Goal: Information Seeking & Learning: Learn about a topic

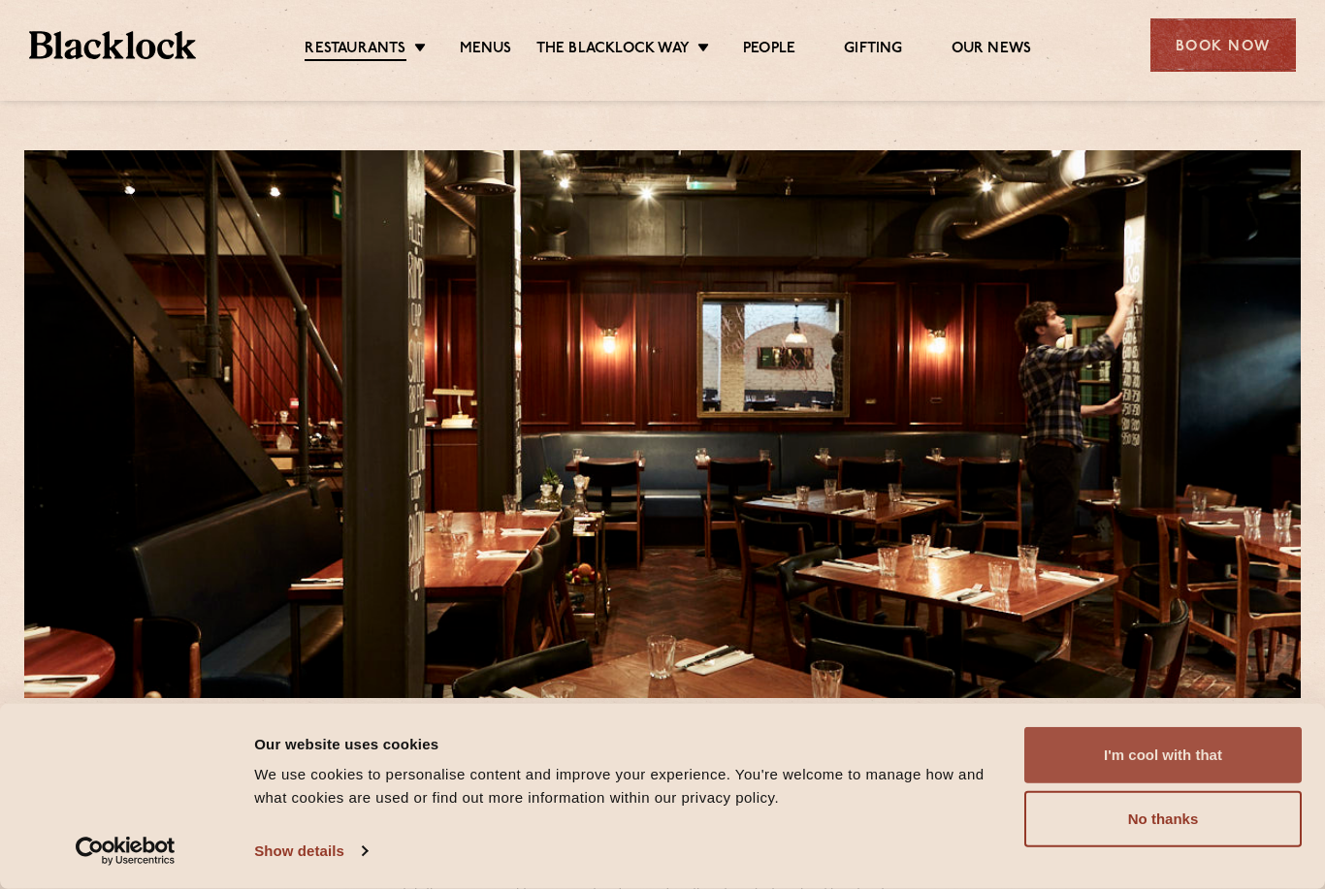
click at [1054, 760] on button "I'm cool with that" at bounding box center [1162, 755] width 277 height 56
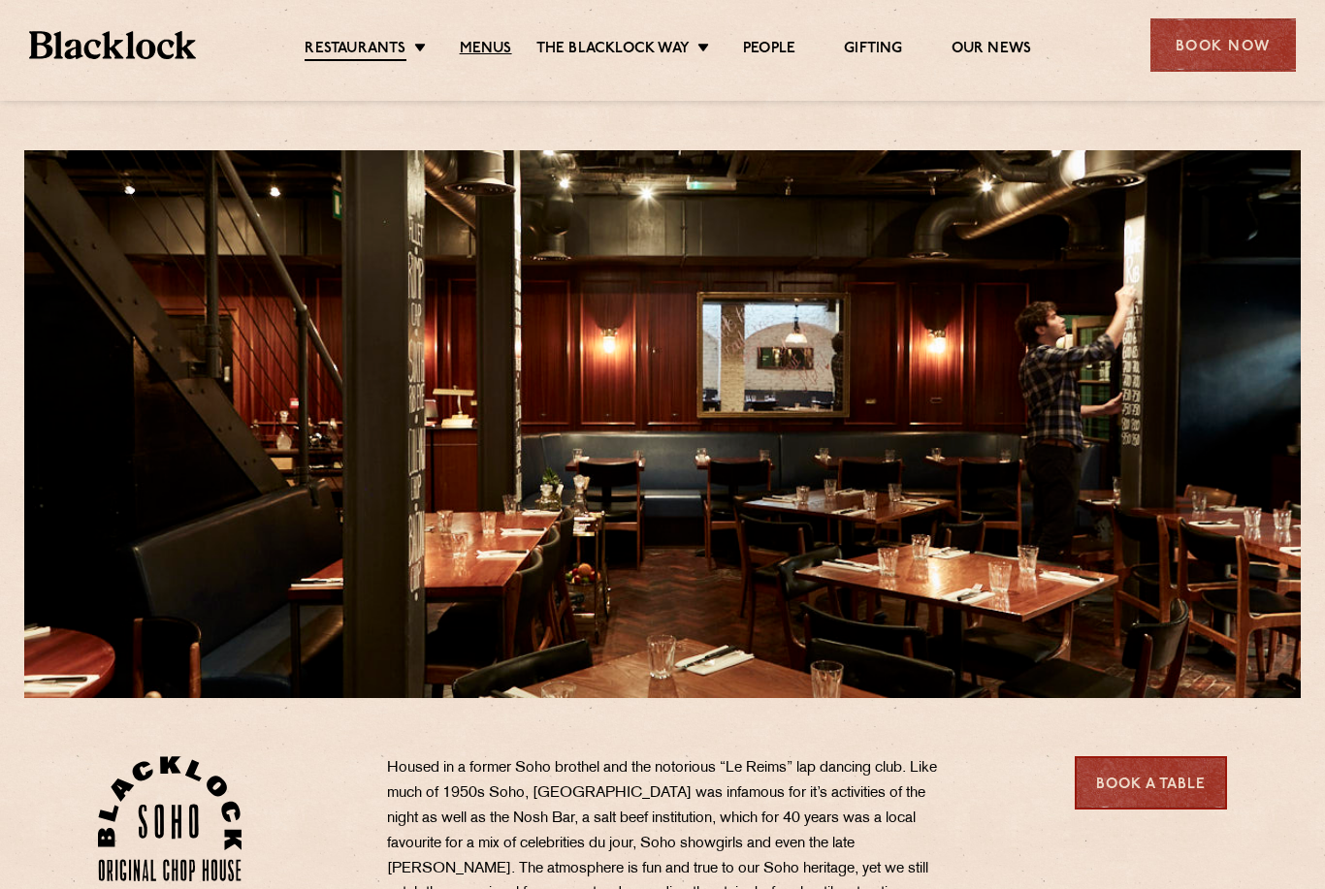
click at [468, 57] on link "Menus" at bounding box center [486, 49] width 52 height 19
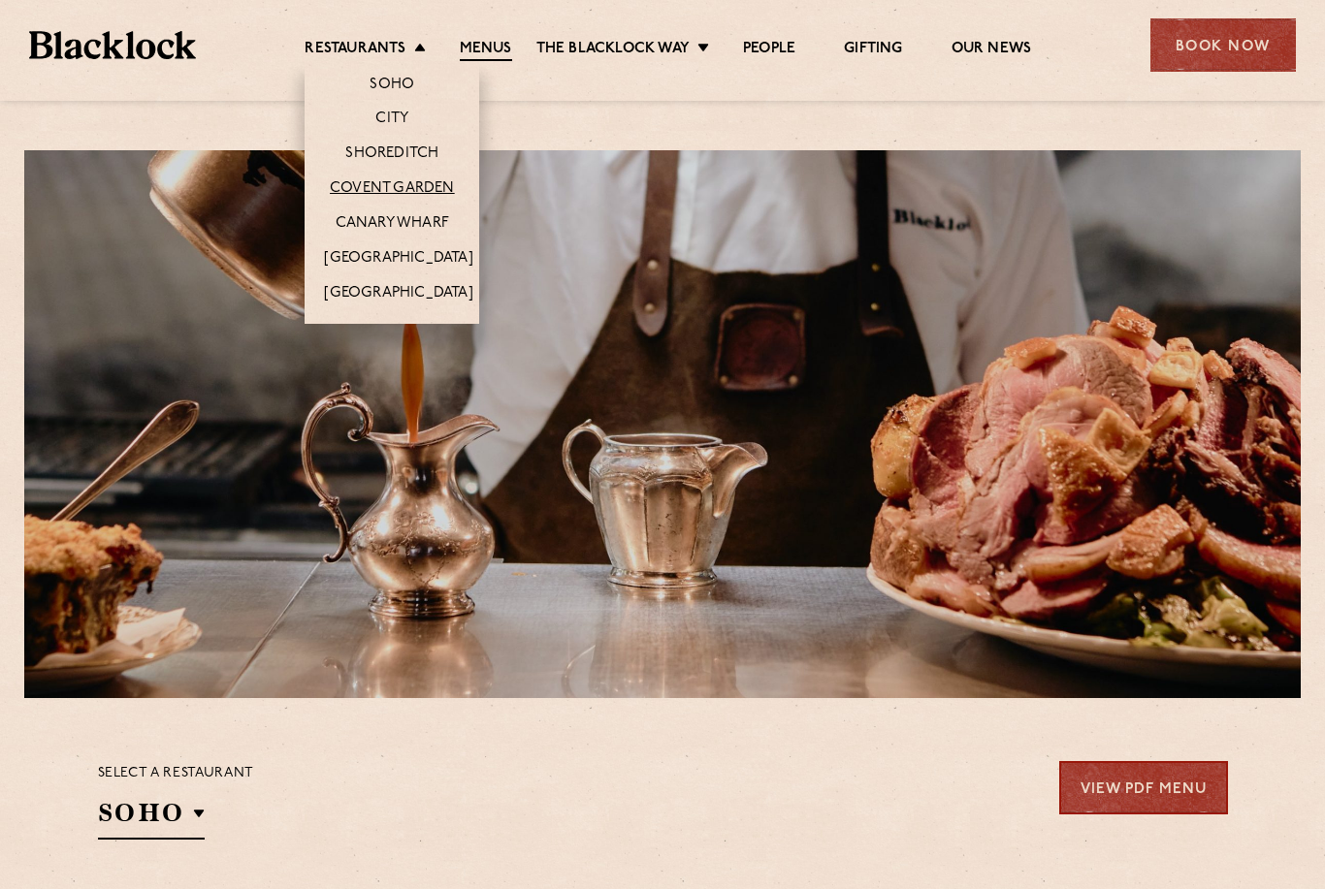
click at [338, 195] on link "Covent Garden" at bounding box center [392, 188] width 125 height 19
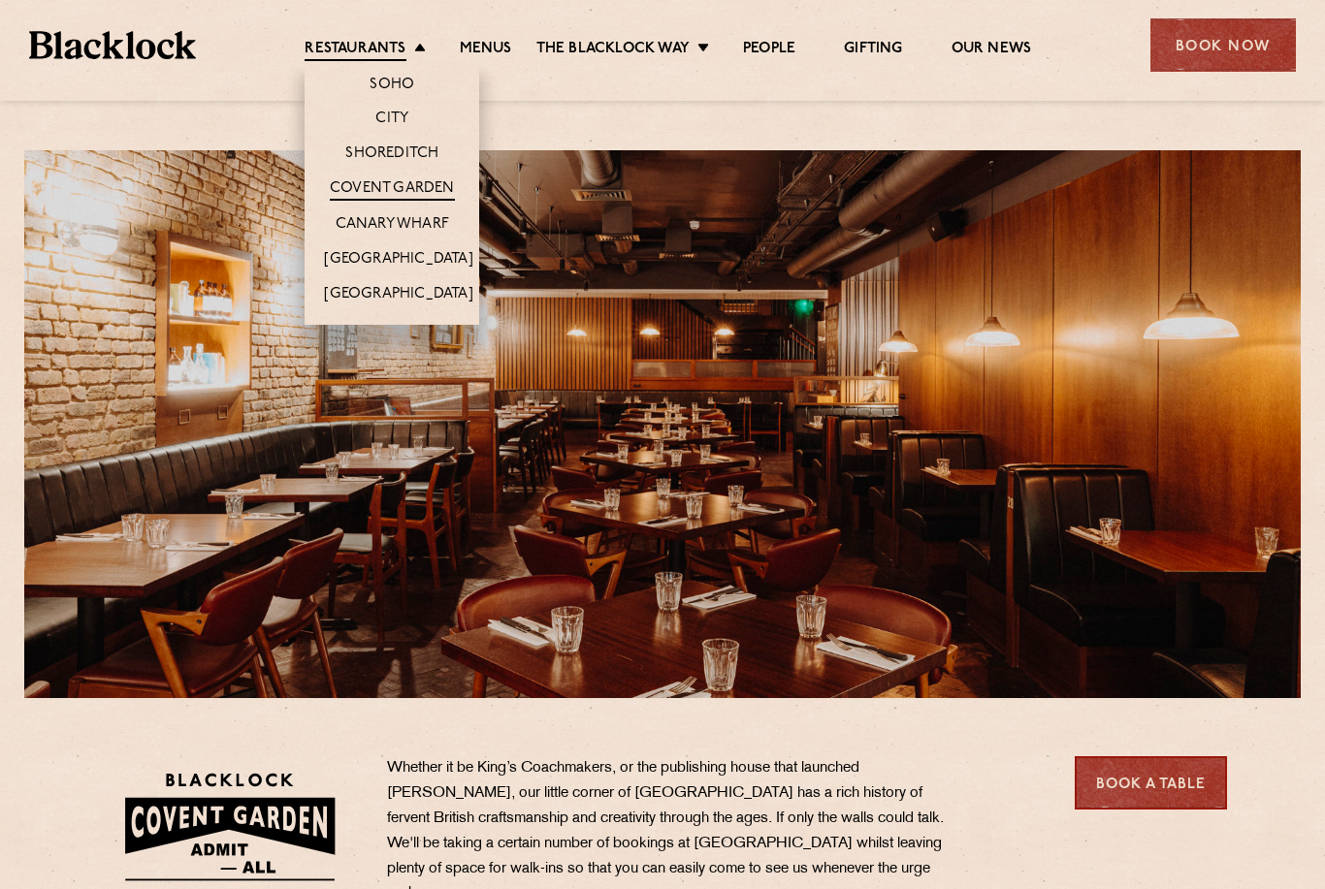
click at [360, 91] on li "Soho" at bounding box center [392, 81] width 175 height 40
click at [378, 93] on link "Soho" at bounding box center [392, 85] width 45 height 19
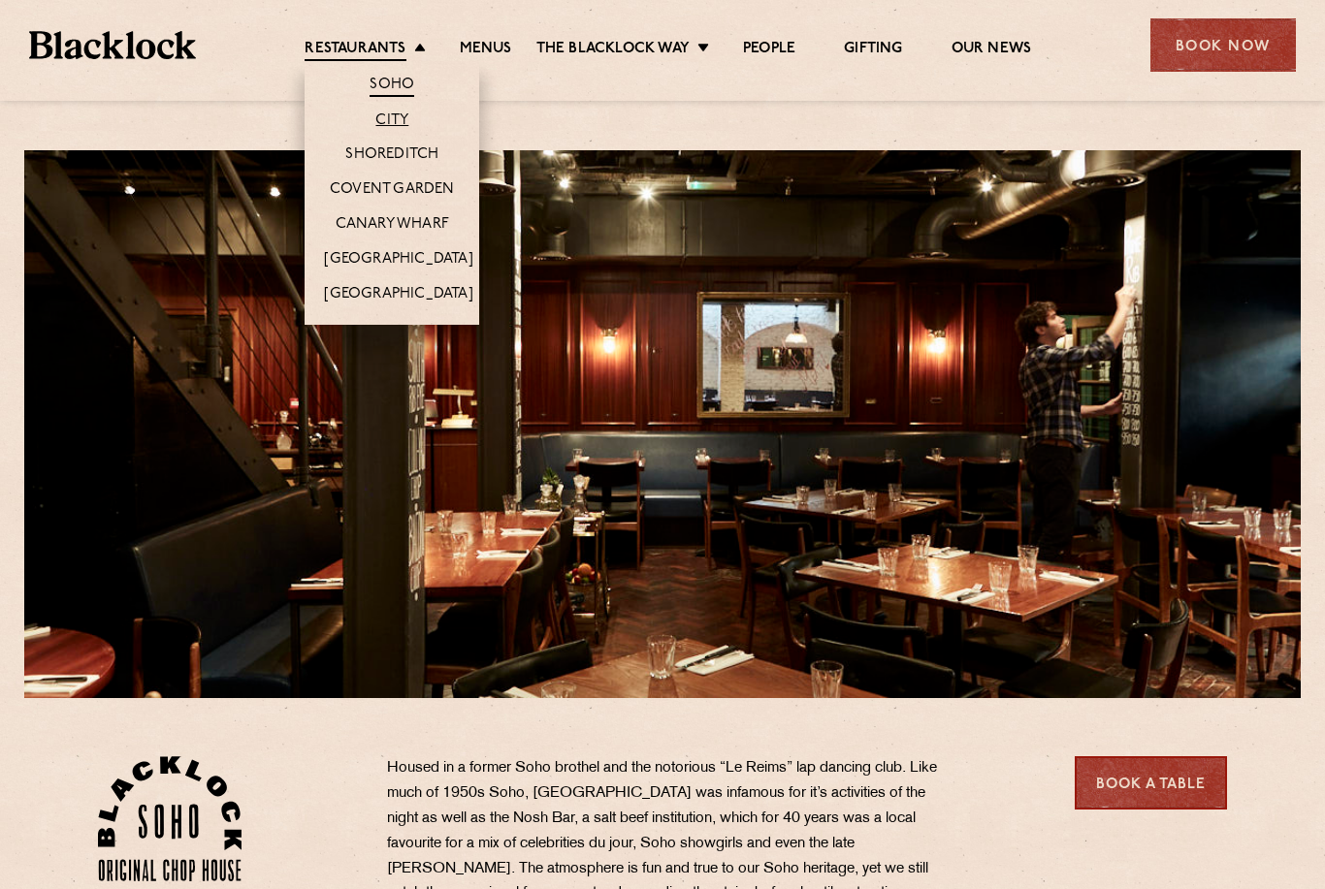
click at [380, 126] on link "City" at bounding box center [391, 121] width 33 height 19
